Goal: Check status: Check status

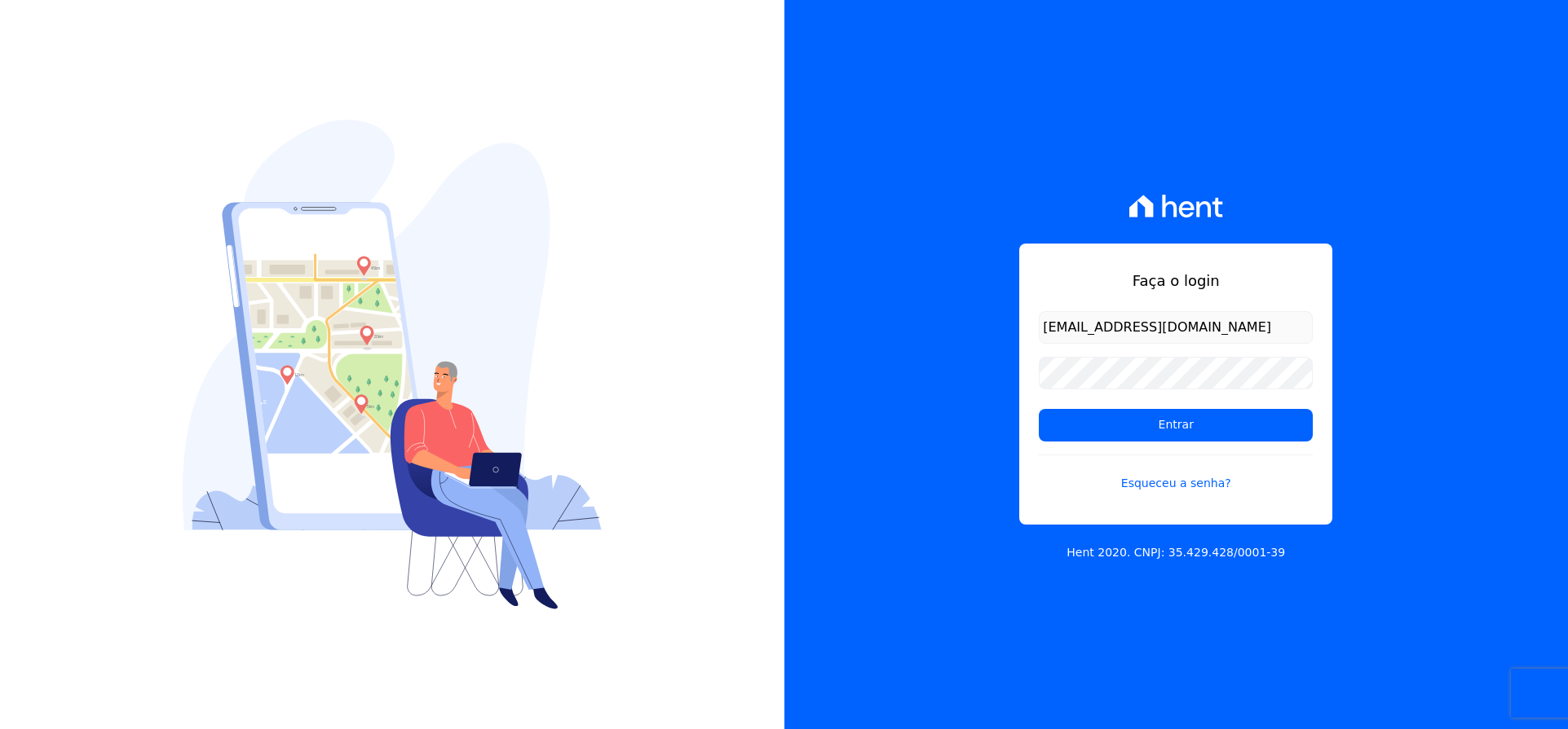
type input "[EMAIL_ADDRESS][DOMAIN_NAME]"
click at [1141, 422] on input "Entrar" at bounding box center [1176, 425] width 274 height 32
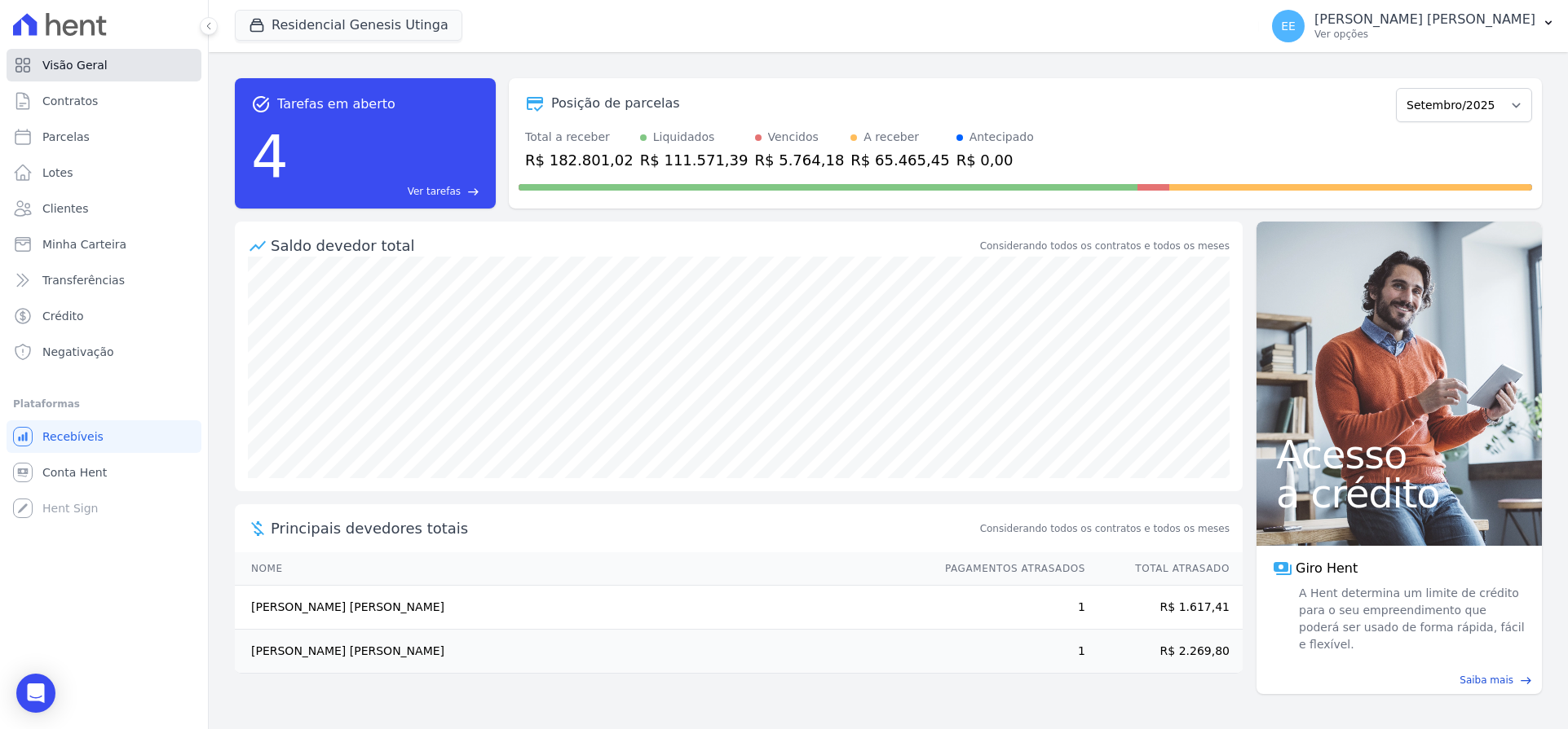
click at [62, 64] on span "Visão Geral" at bounding box center [75, 65] width 65 height 16
click at [90, 94] on span "Contratos" at bounding box center [69, 101] width 55 height 16
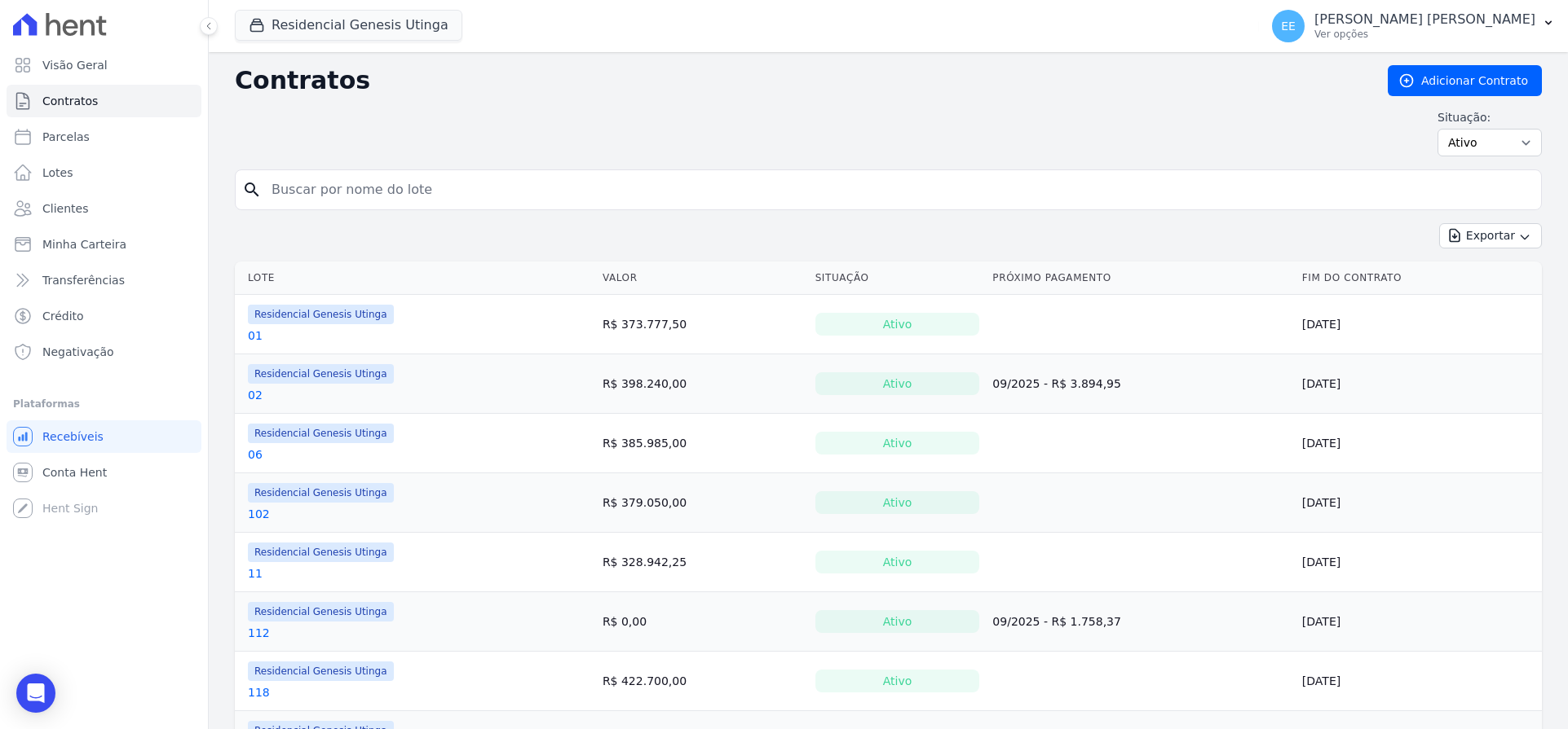
click at [376, 190] on input "search" at bounding box center [898, 190] width 1273 height 32
type input "21"
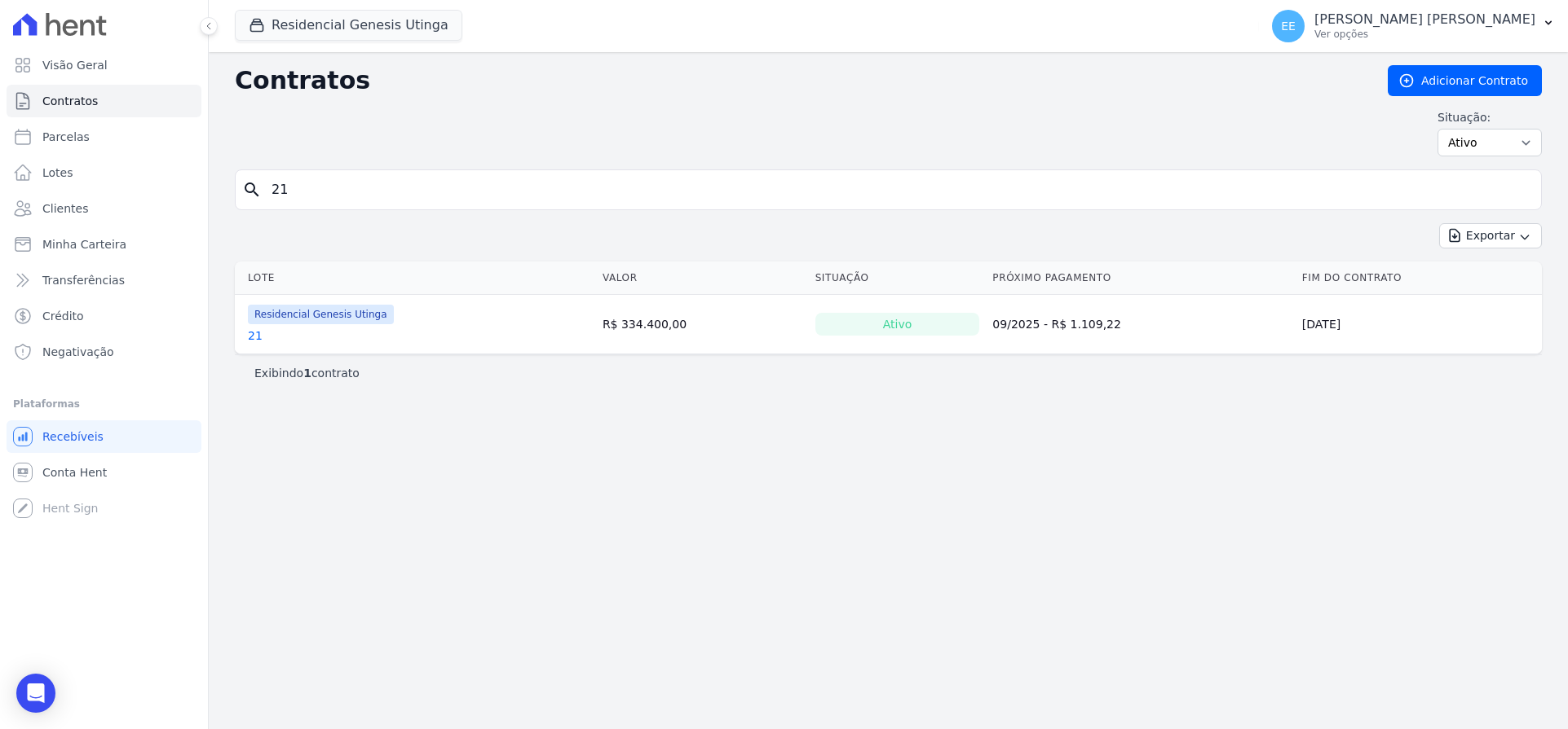
click at [257, 332] on link "21" at bounding box center [255, 336] width 14 height 16
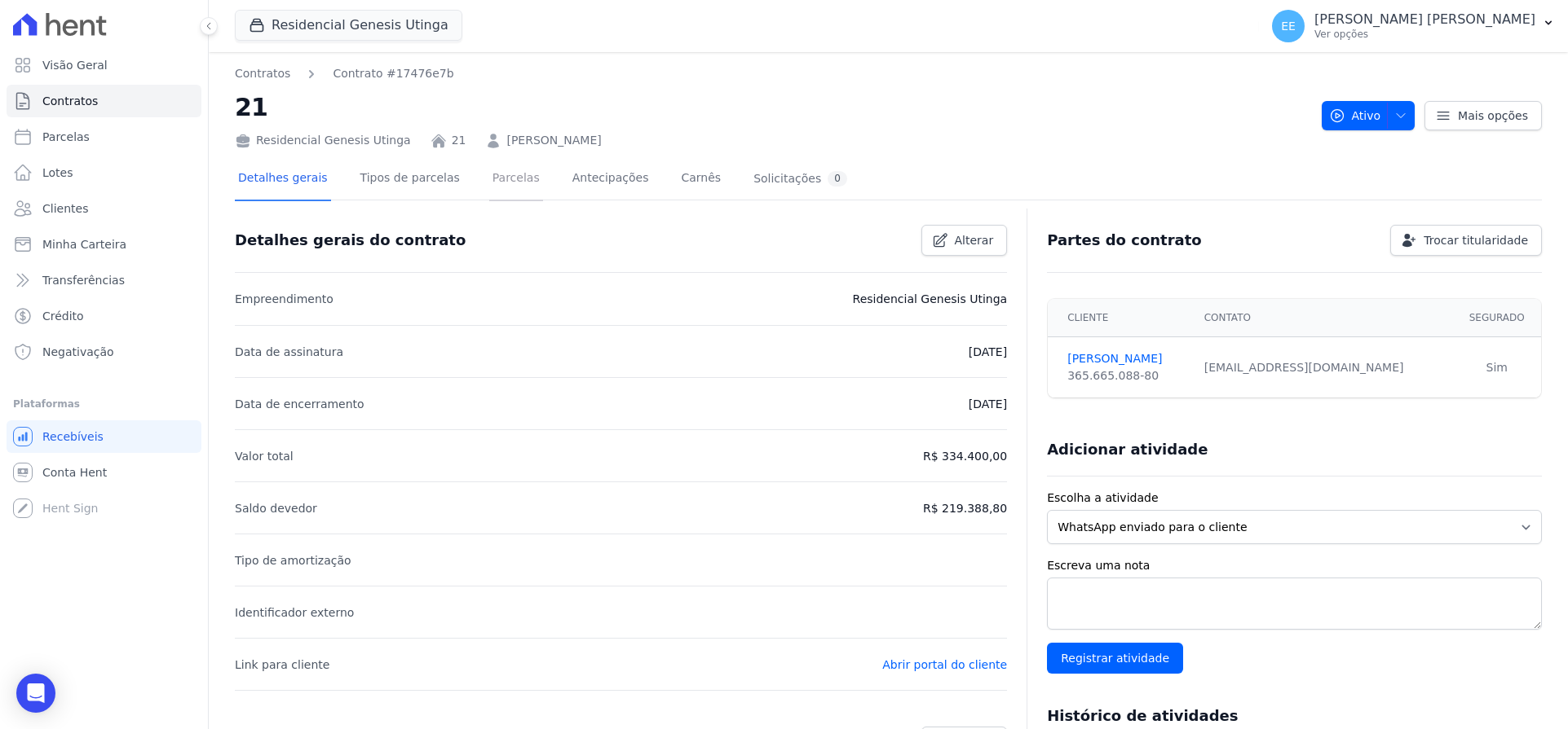
click at [490, 175] on link "Parcelas" at bounding box center [517, 179] width 54 height 43
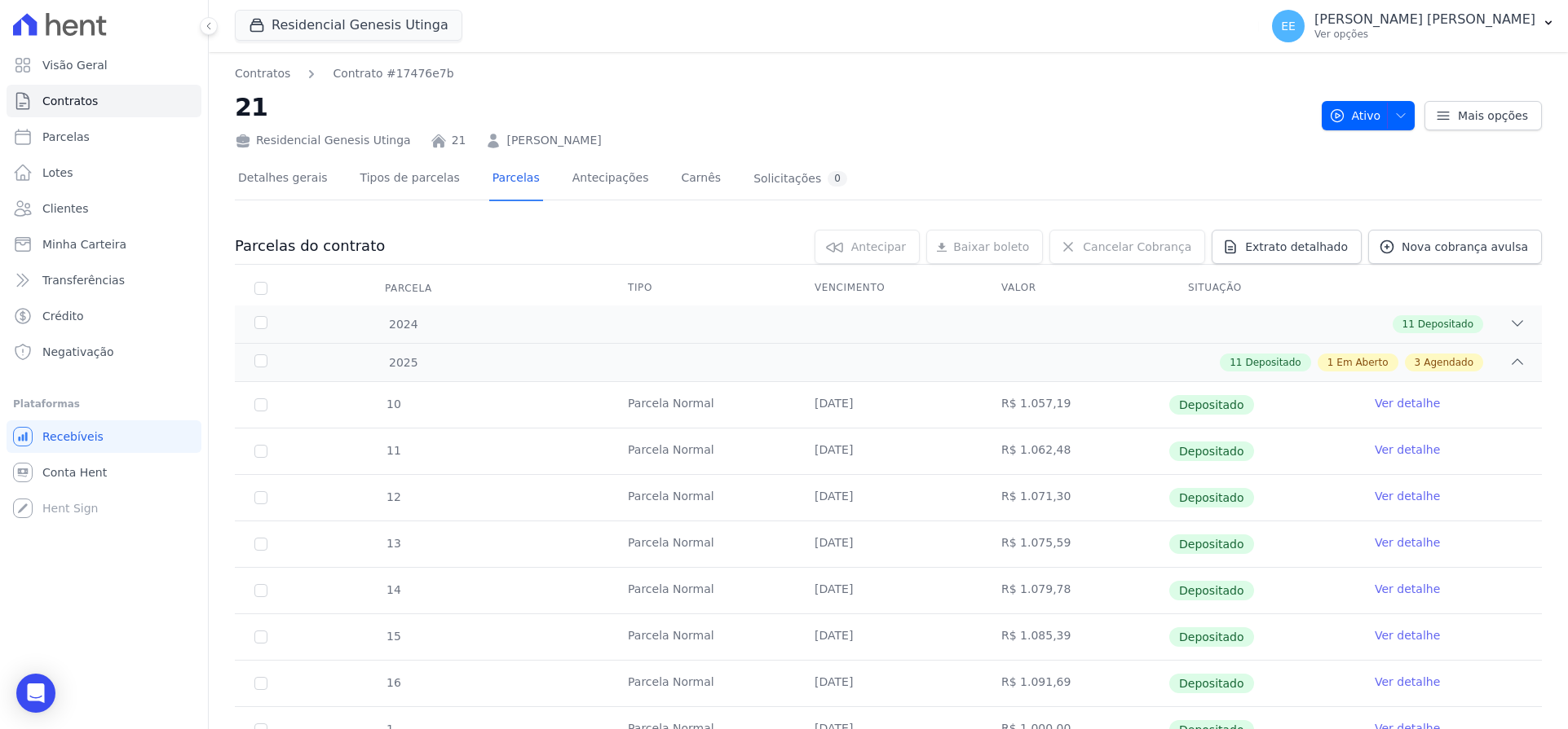
scroll to position [407, 0]
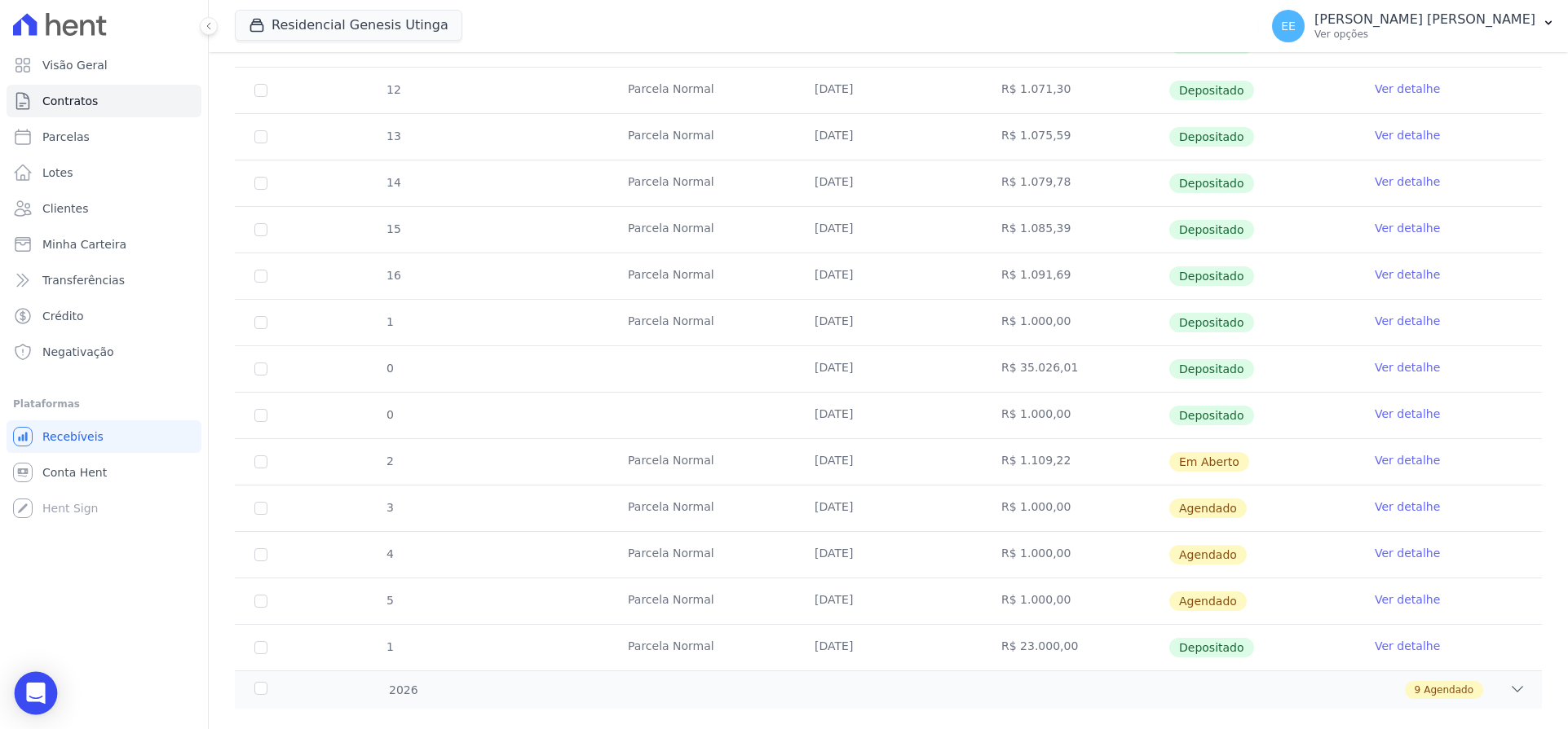
click at [36, 691] on icon "Open Intercom Messenger" at bounding box center [35, 694] width 19 height 22
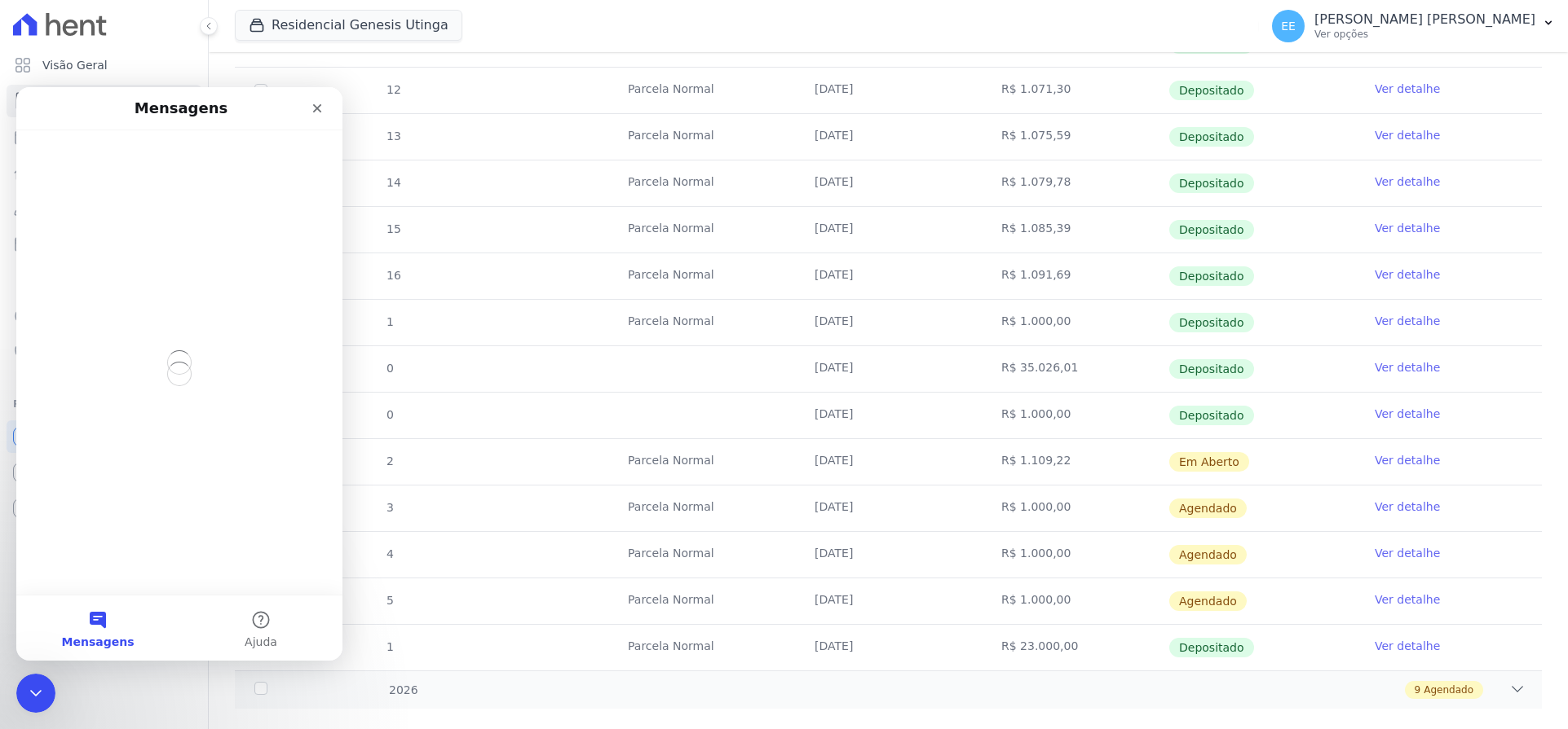
scroll to position [0, 0]
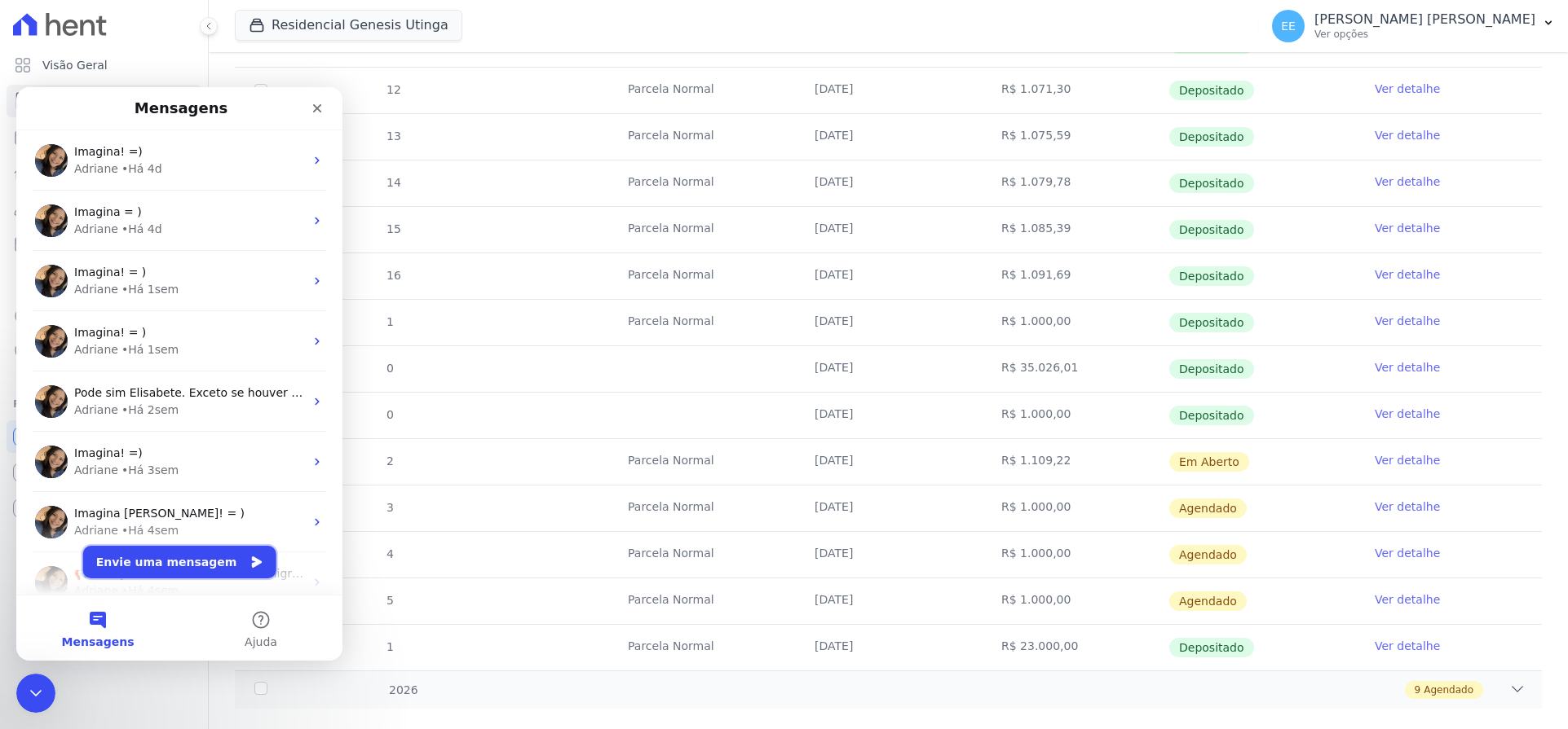
click at [172, 563] on button "Envie uma mensagem" at bounding box center [179, 562] width 193 height 32
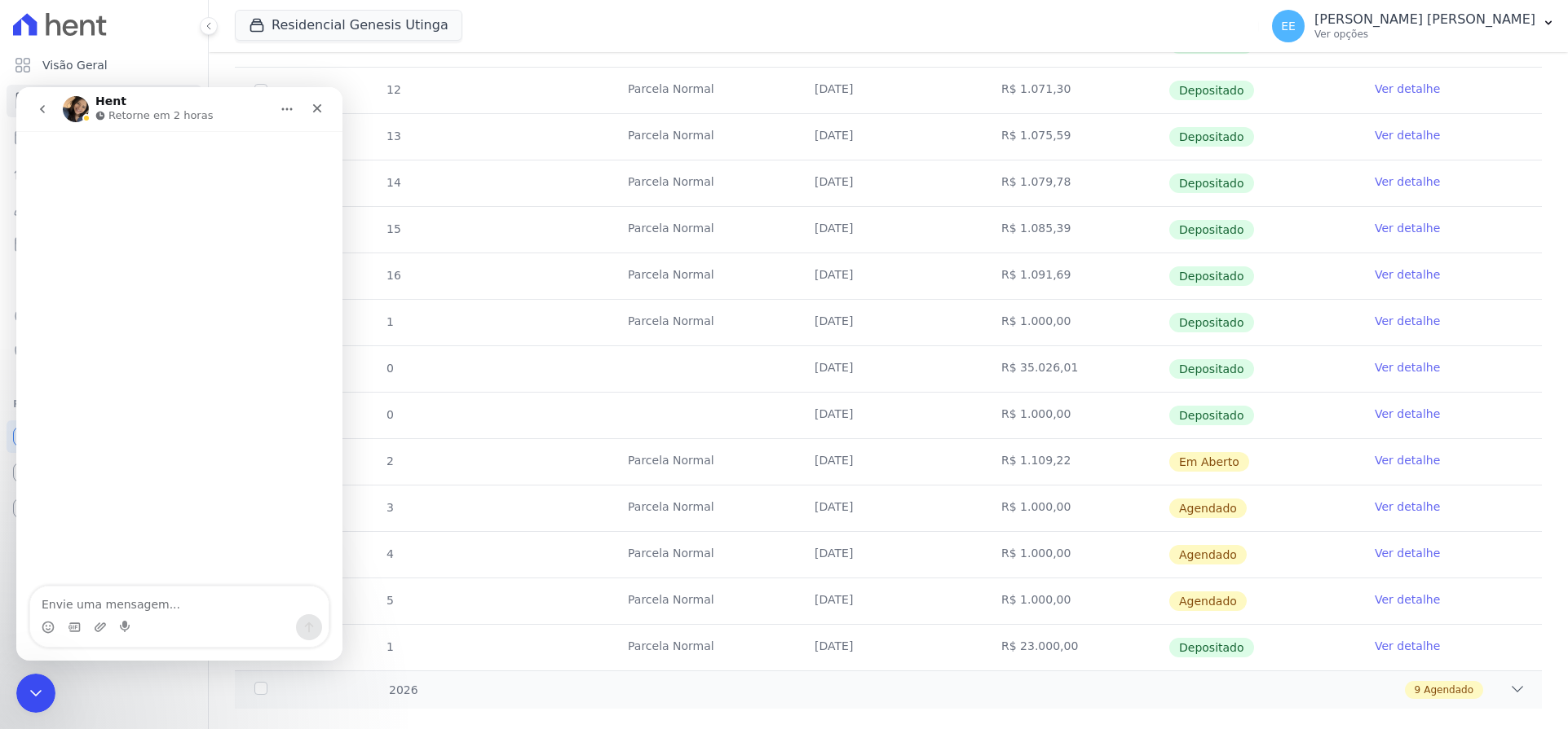
click at [144, 607] on textarea "Envie uma mensagem..." at bounding box center [179, 600] width 298 height 28
click at [41, 688] on icon "Encerramento do Messenger da Intercom" at bounding box center [33, 691] width 20 height 20
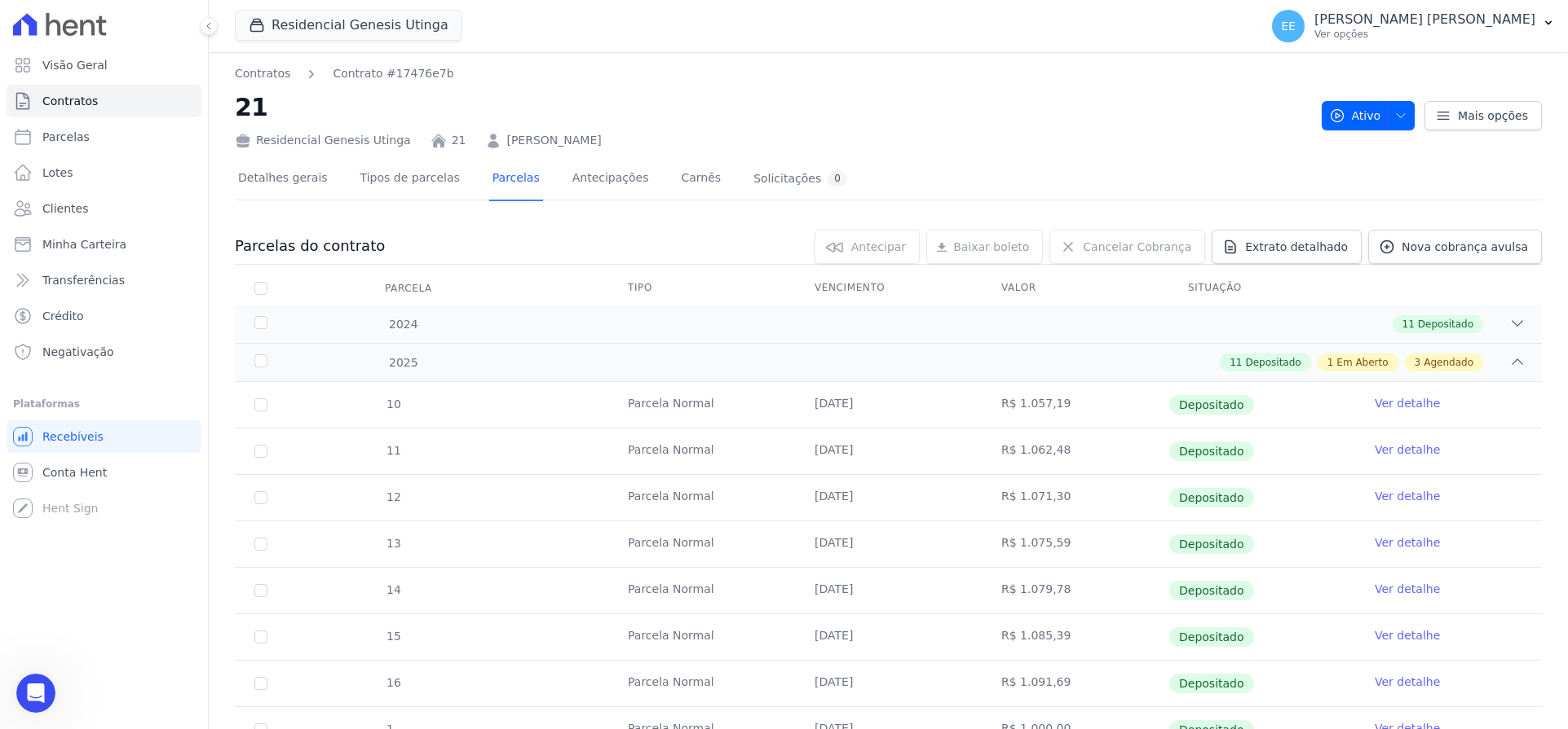
scroll to position [407, 0]
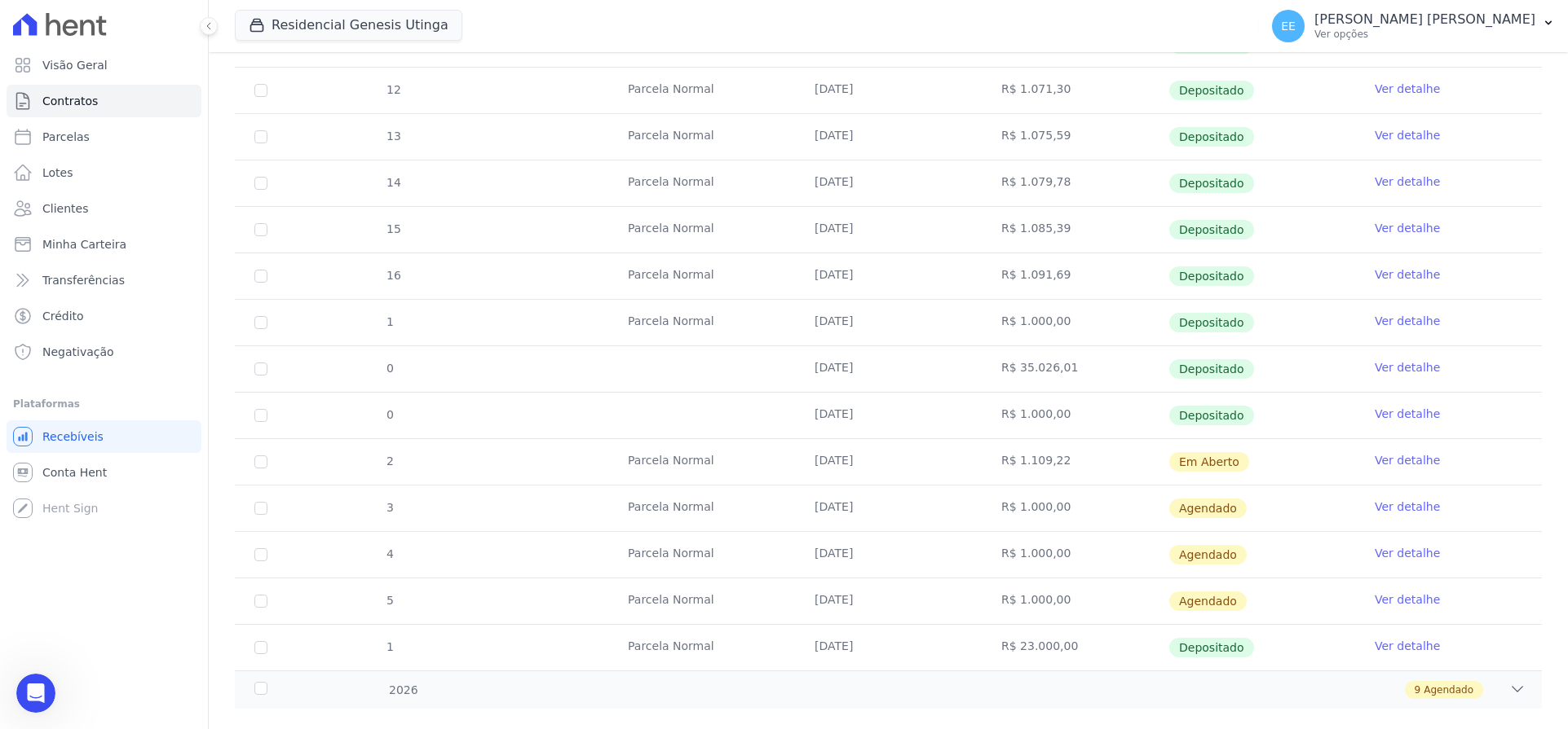
click at [1407, 462] on link "Ver detalhe" at bounding box center [1408, 460] width 65 height 16
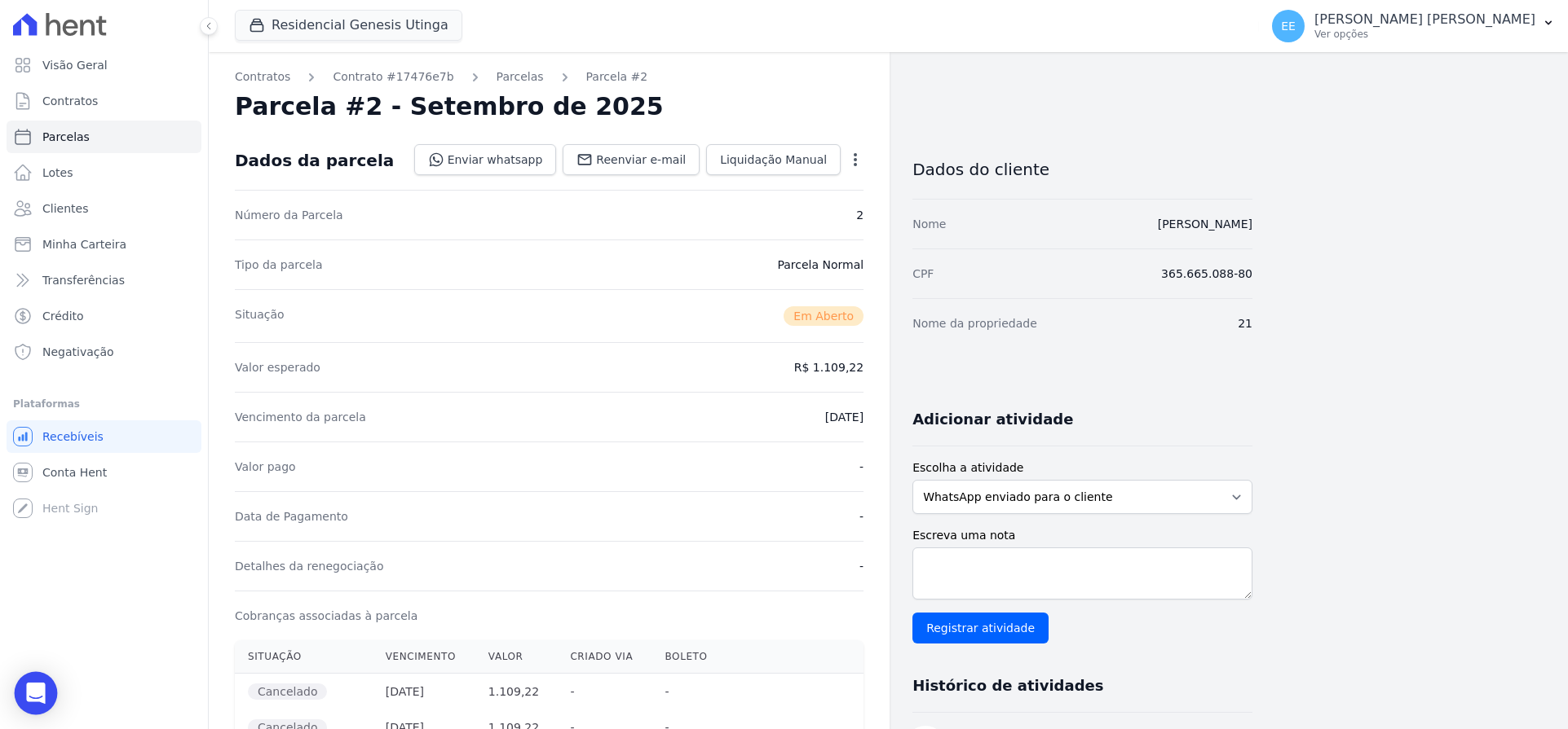
click at [48, 694] on div "Open Intercom Messenger" at bounding box center [36, 694] width 43 height 43
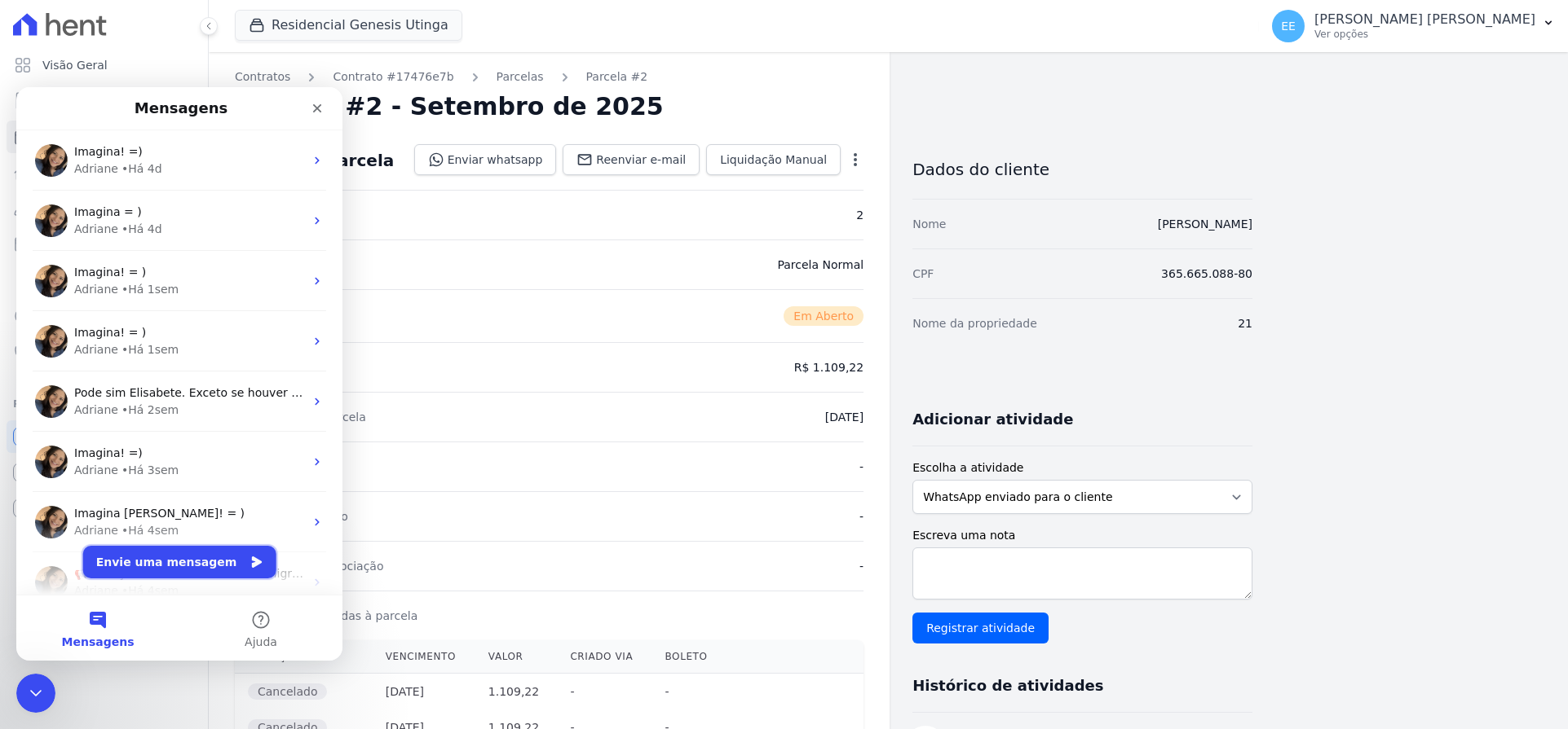
click at [147, 563] on button "Envie uma mensagem" at bounding box center [179, 562] width 193 height 32
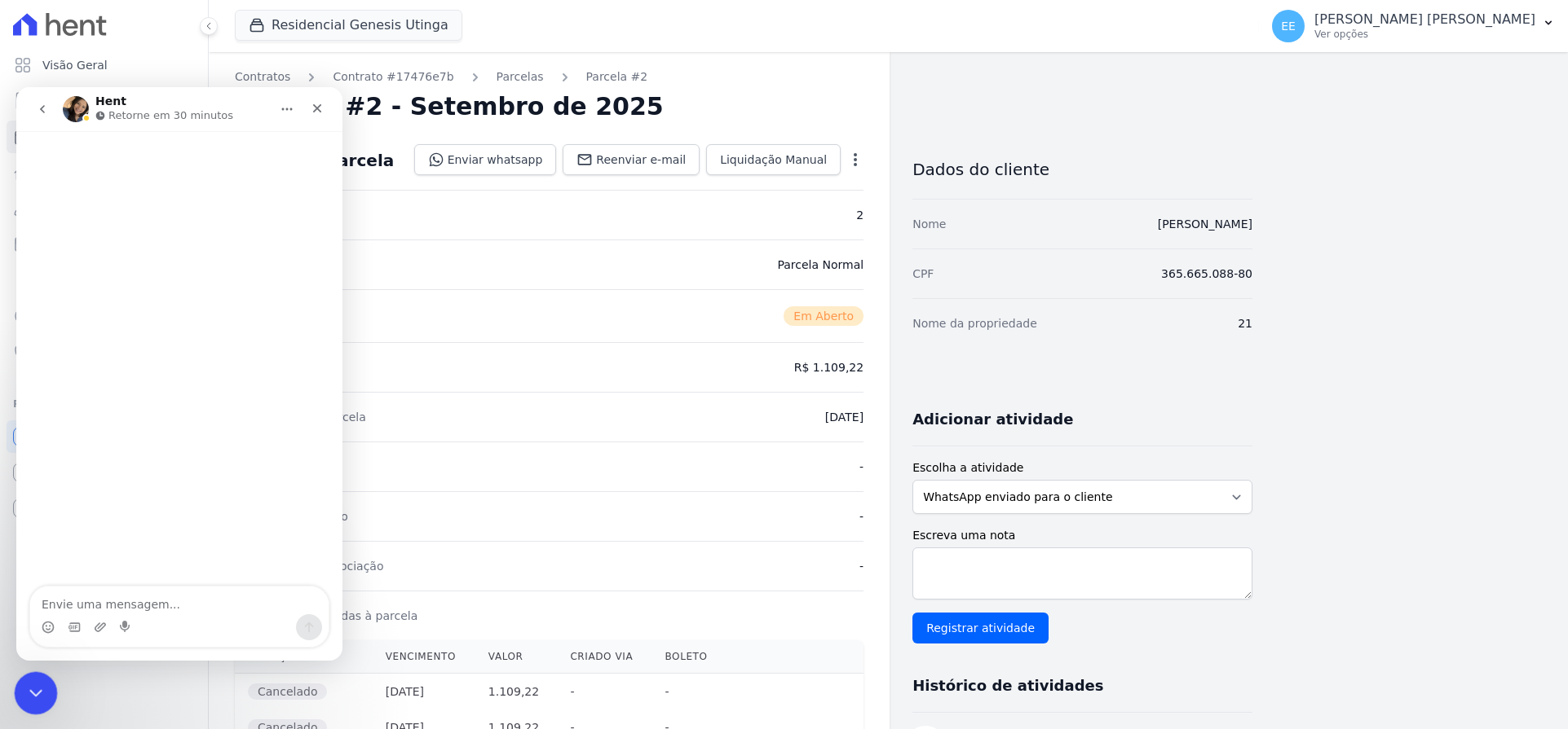
click at [22, 690] on div "Encerramento do Messenger da Intercom" at bounding box center [32, 690] width 39 height 39
